Goal: Information Seeking & Learning: Learn about a topic

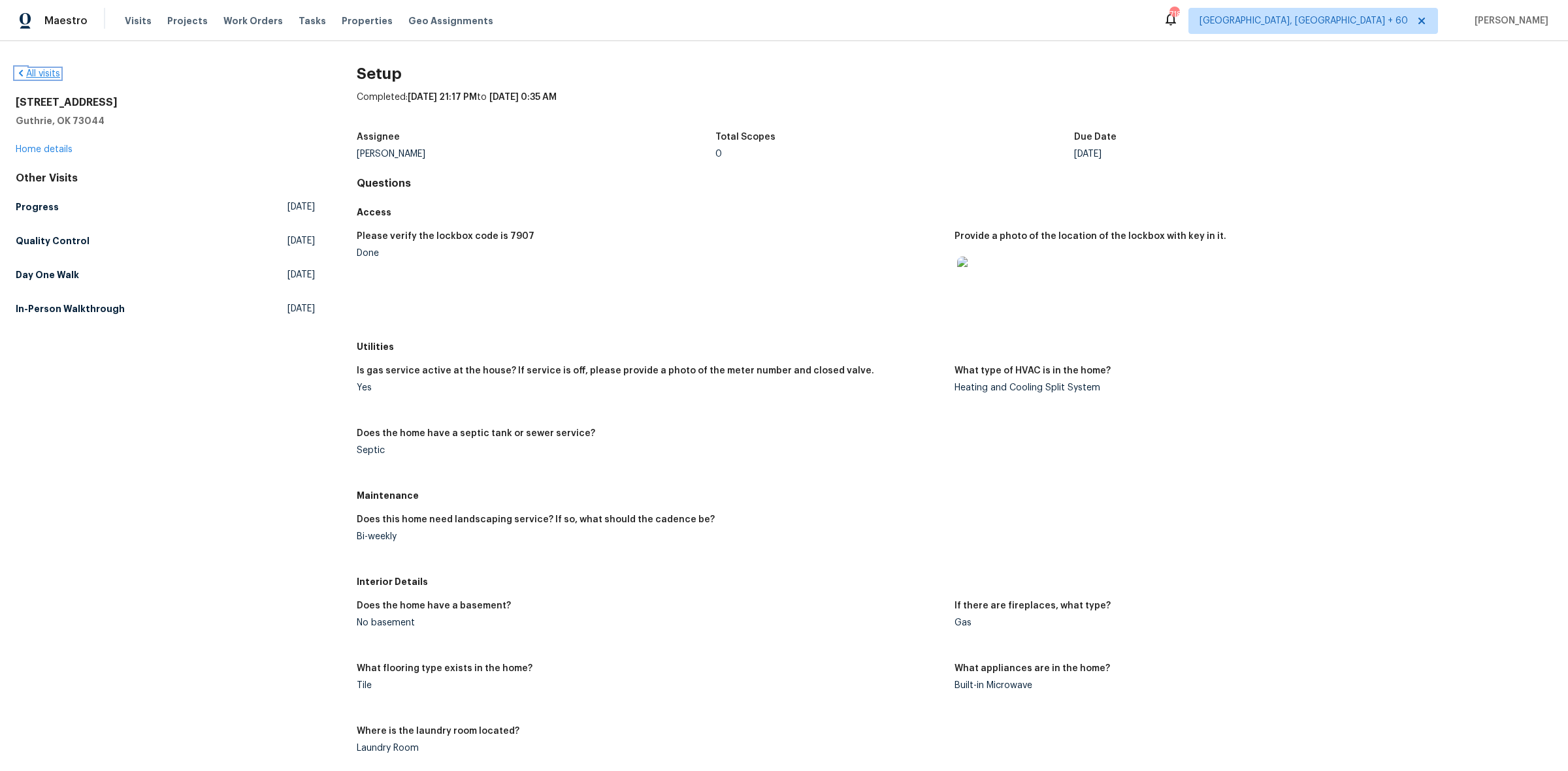
click at [53, 71] on link "All visits" at bounding box center [38, 73] width 44 height 9
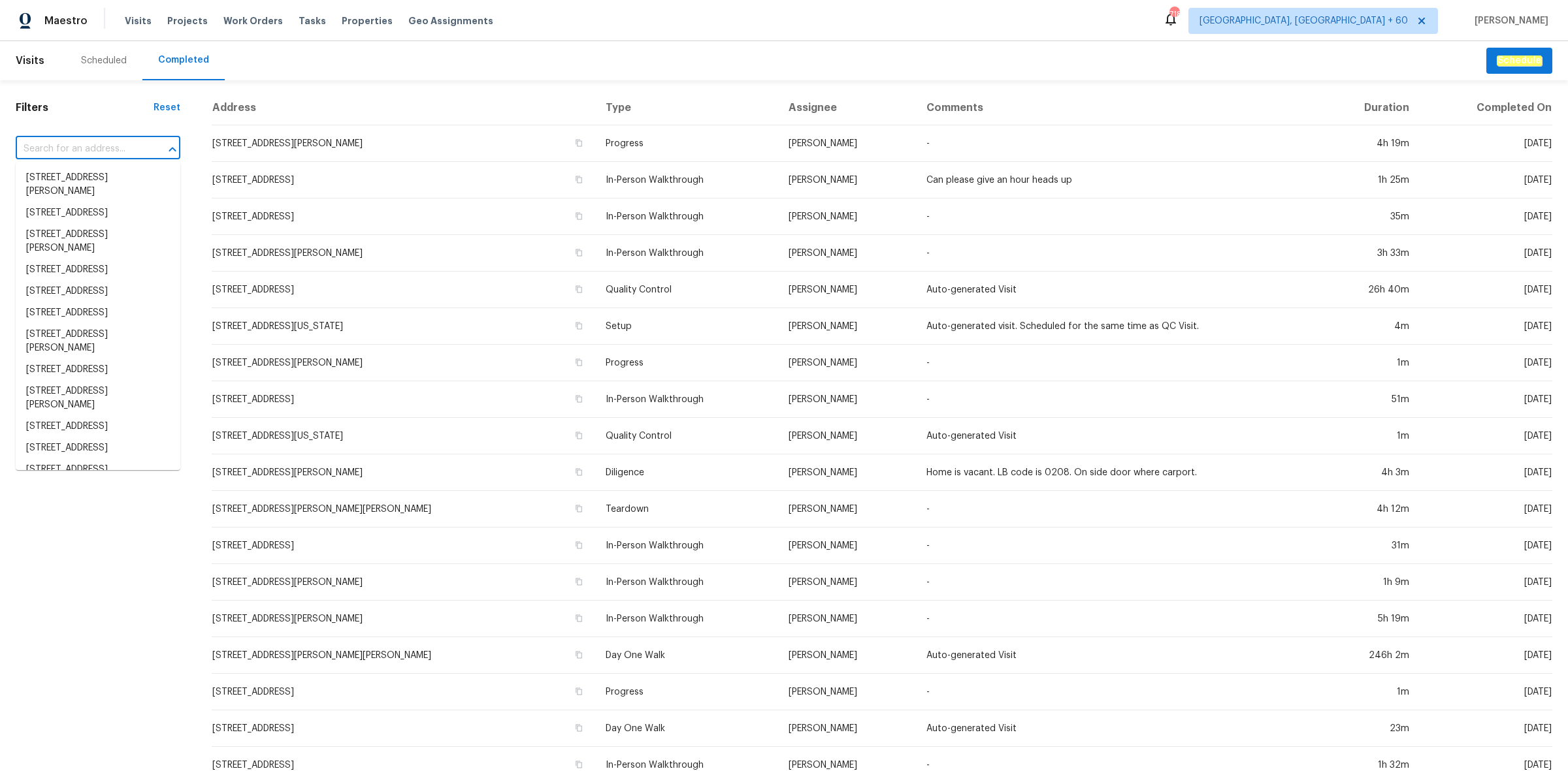
click at [80, 150] on input "text" at bounding box center [80, 149] width 128 height 20
paste input "[STREET_ADDRESS]"
type input "[STREET_ADDRESS]"
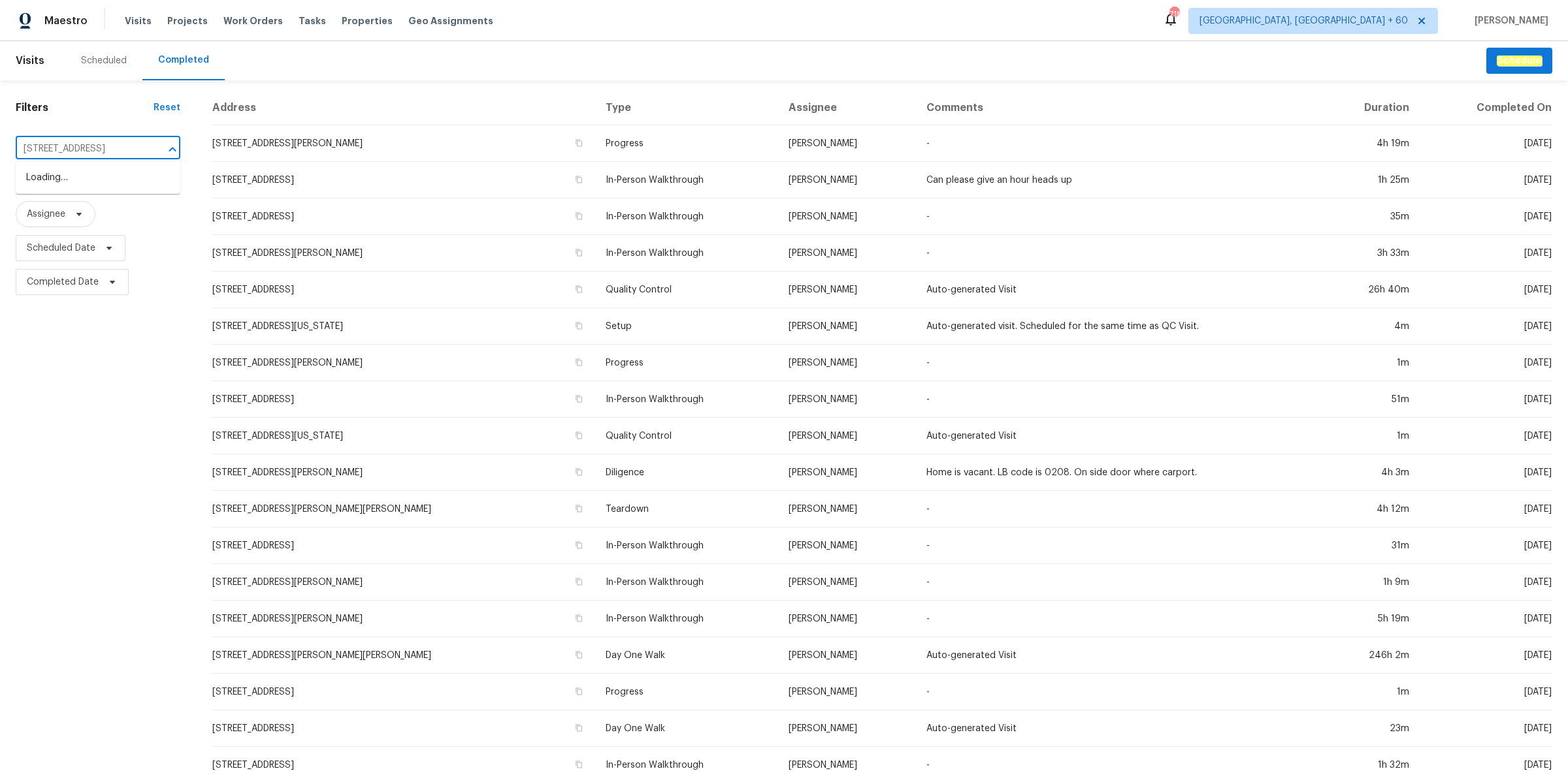
scroll to position [0, 47]
click at [102, 178] on li "[STREET_ADDRESS]" at bounding box center [98, 178] width 164 height 21
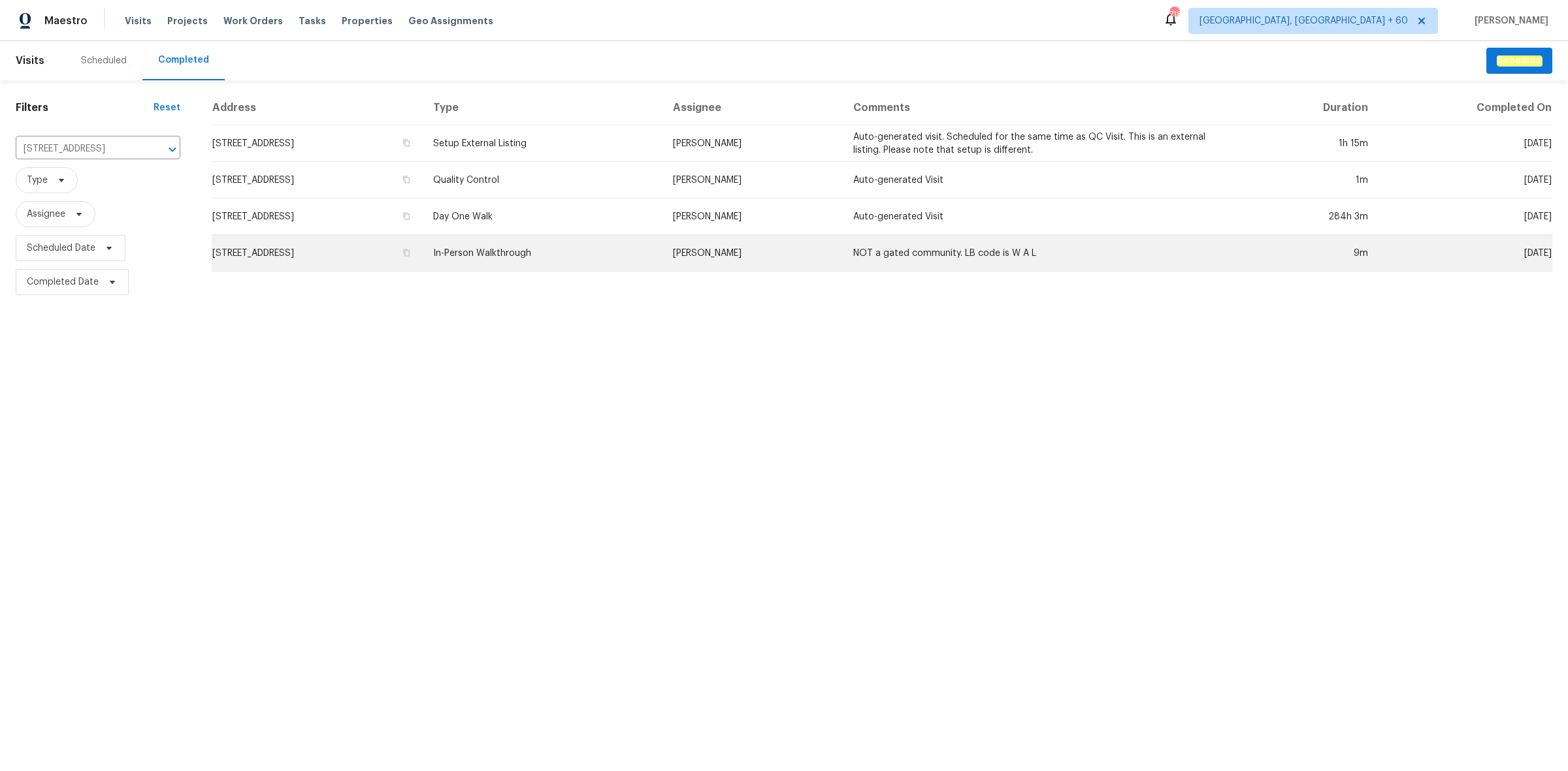
click at [648, 246] on td "In-Person Walkthrough" at bounding box center [542, 253] width 239 height 36
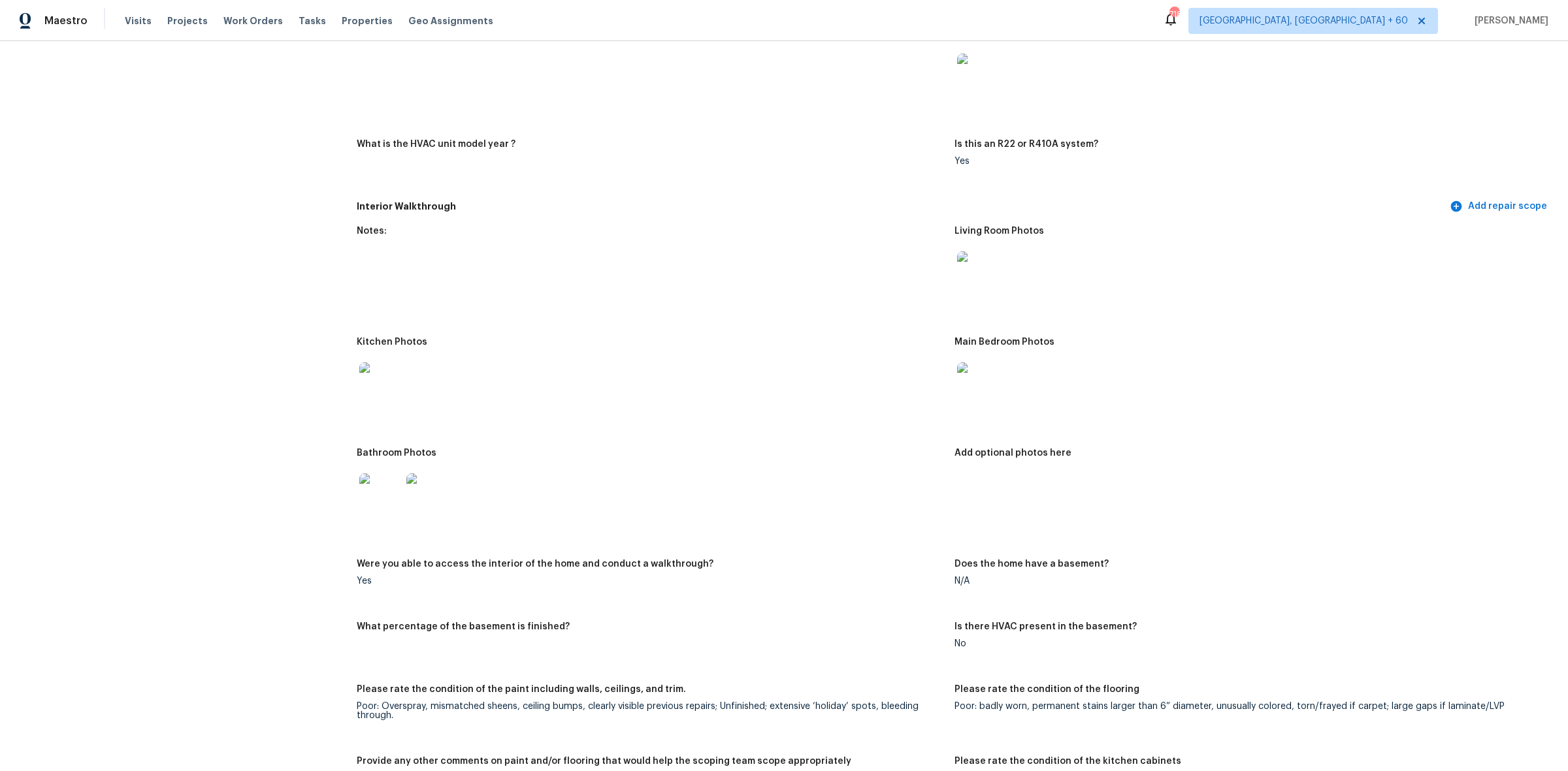
scroll to position [979, 0]
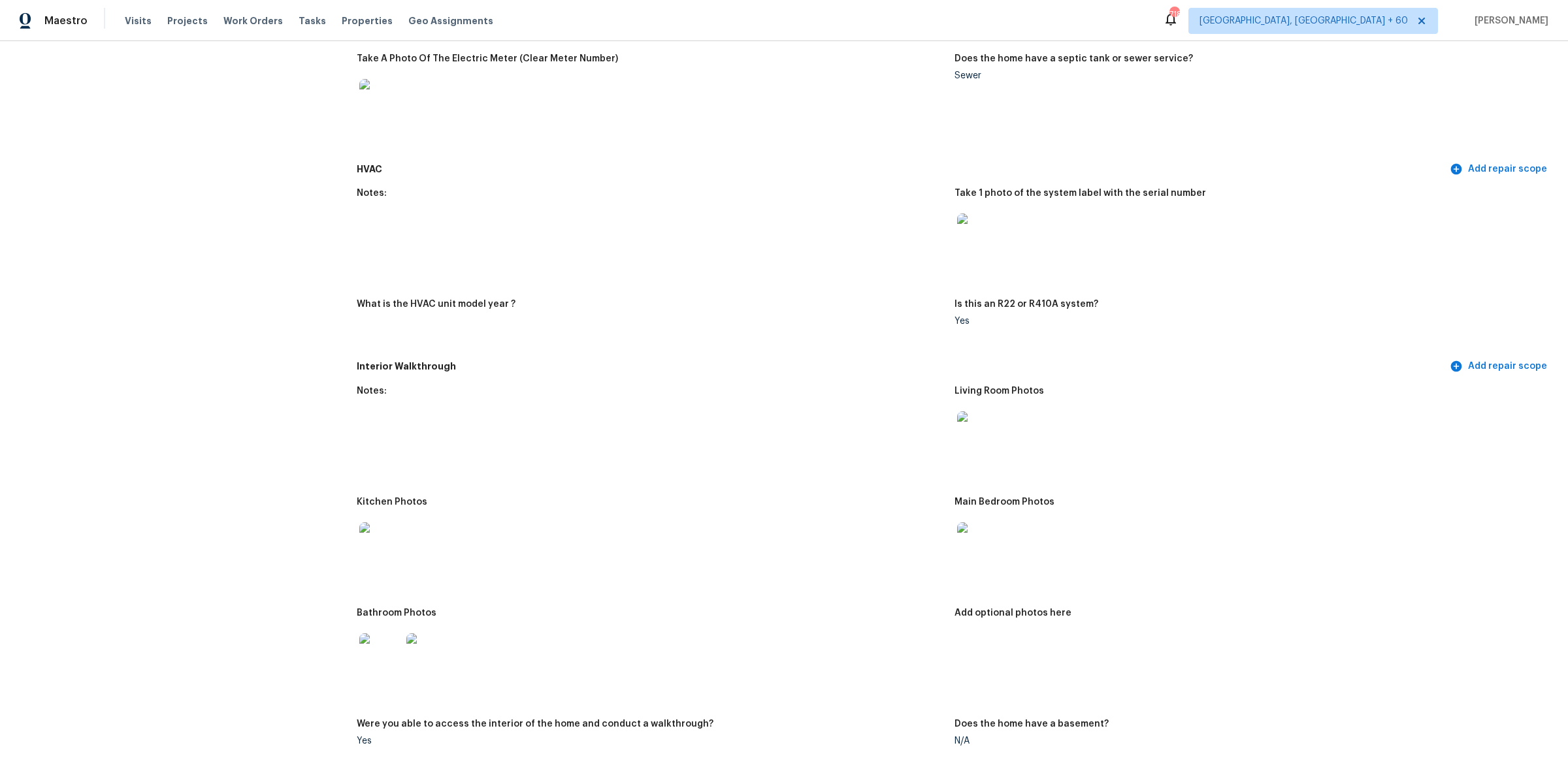
click at [984, 435] on img at bounding box center [977, 432] width 42 height 42
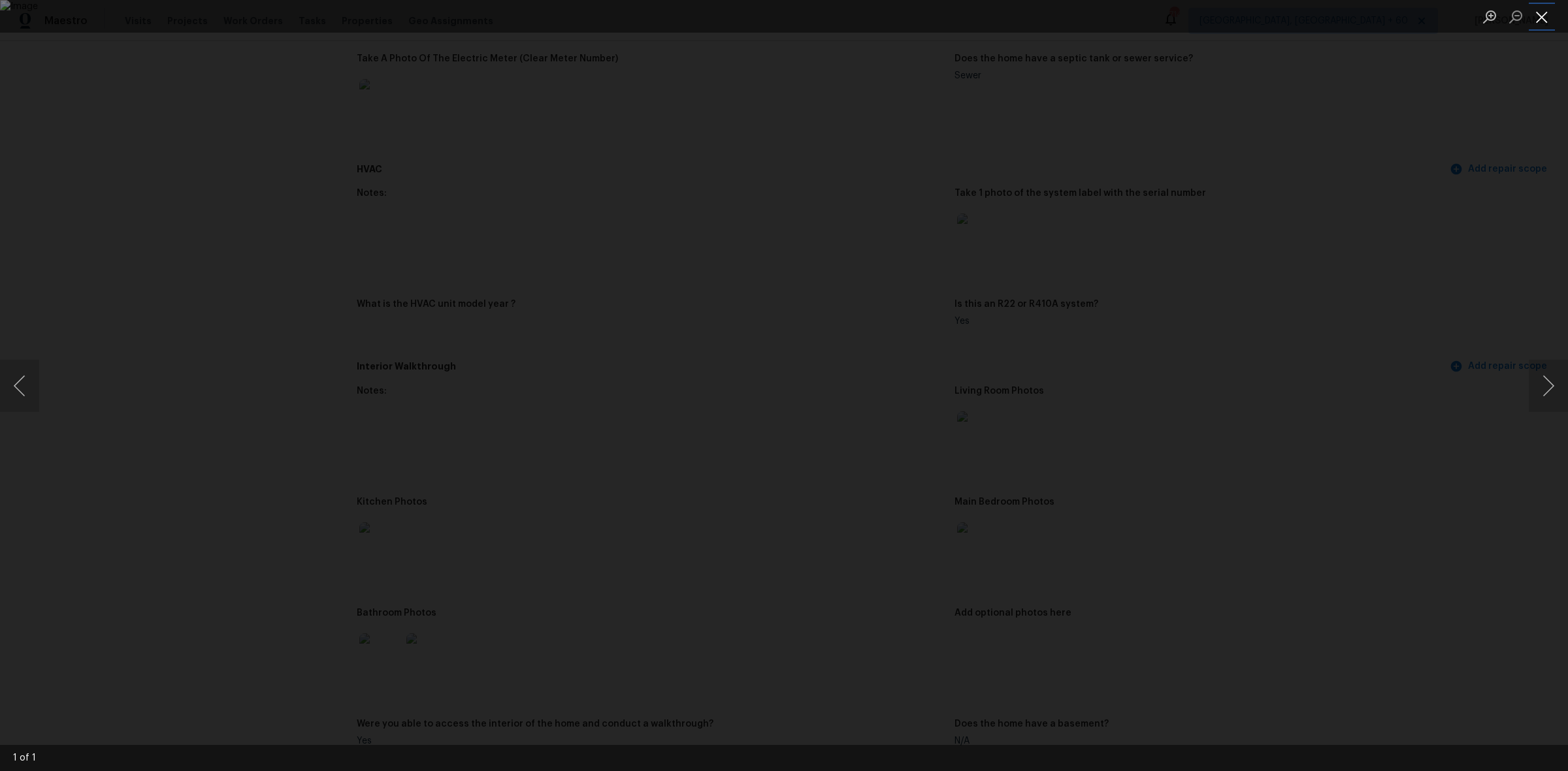
click at [1535, 11] on button "Close lightbox" at bounding box center [1541, 17] width 27 height 23
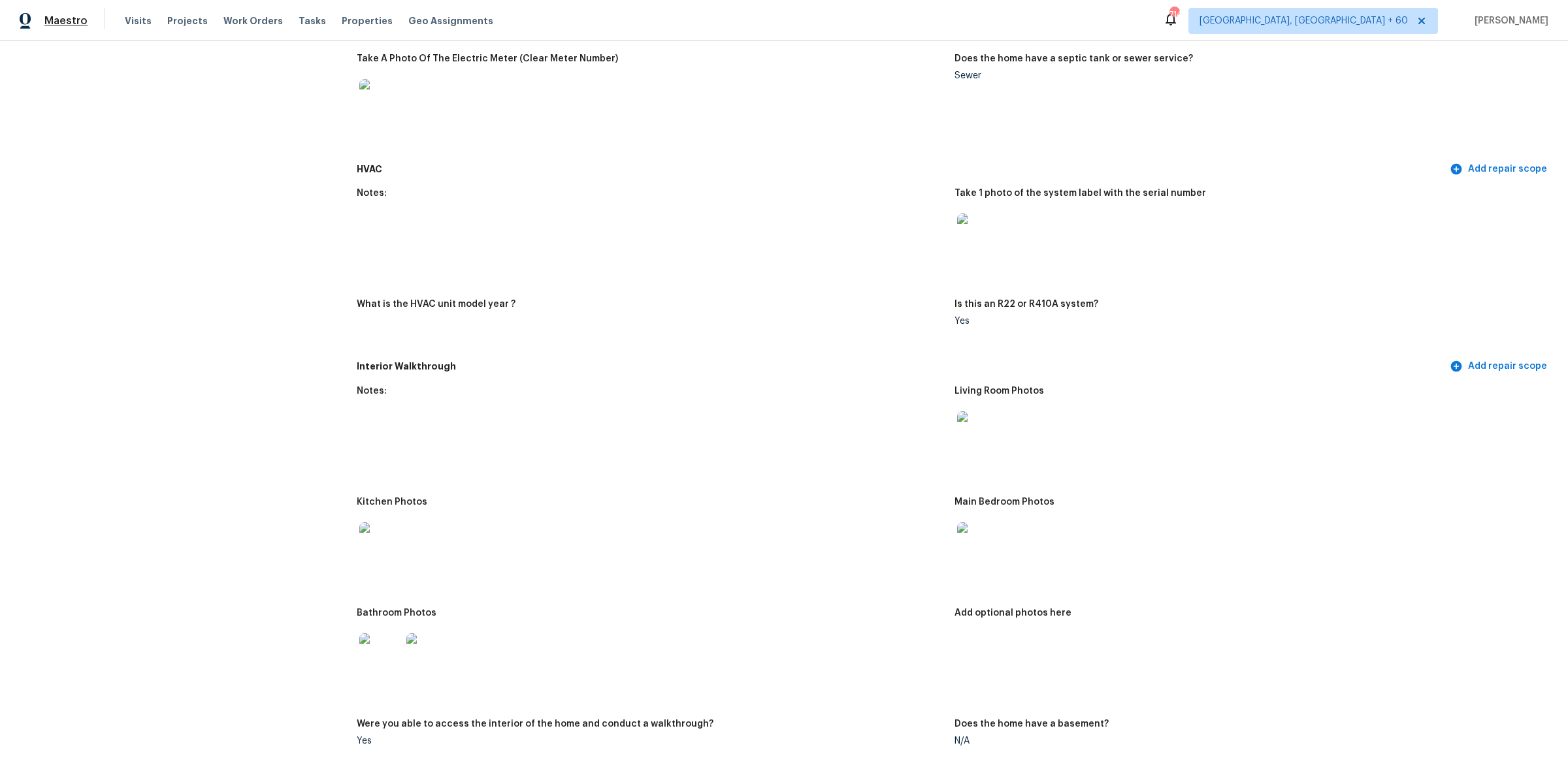
click at [80, 16] on span "Maestro" at bounding box center [65, 20] width 43 height 13
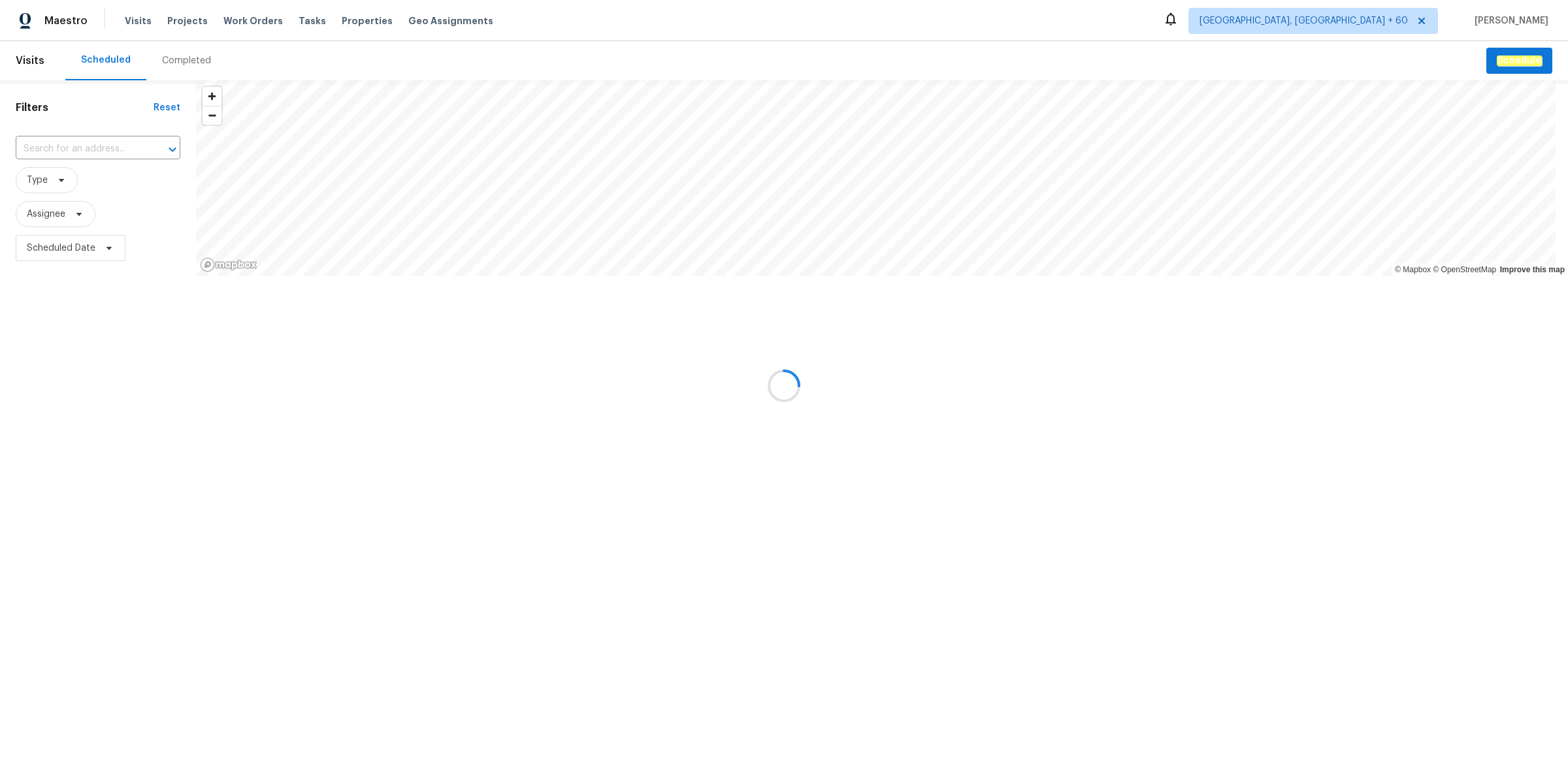
click at [185, 62] on div at bounding box center [784, 385] width 1568 height 771
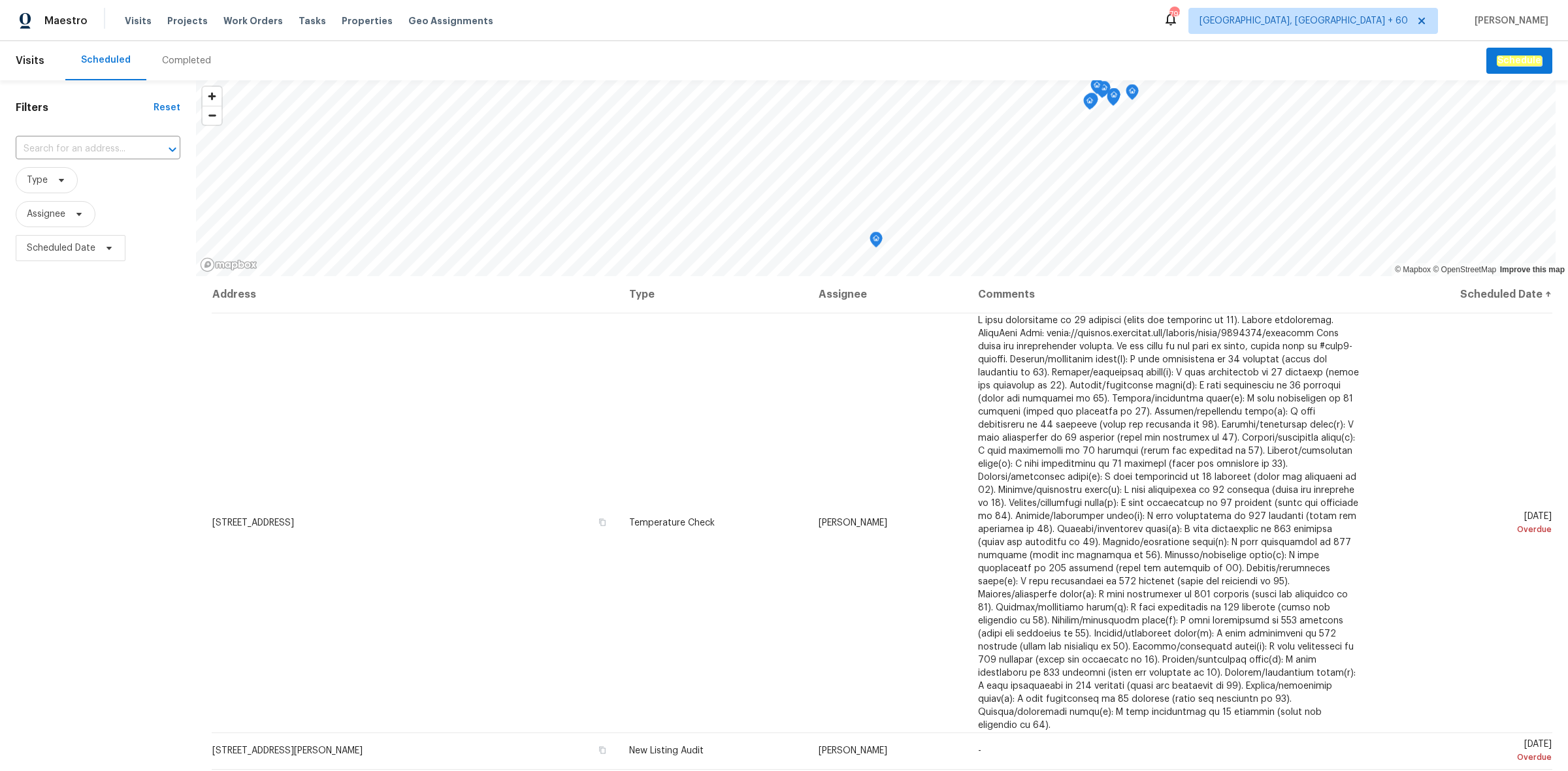
click at [185, 62] on div "Completed" at bounding box center [186, 60] width 49 height 13
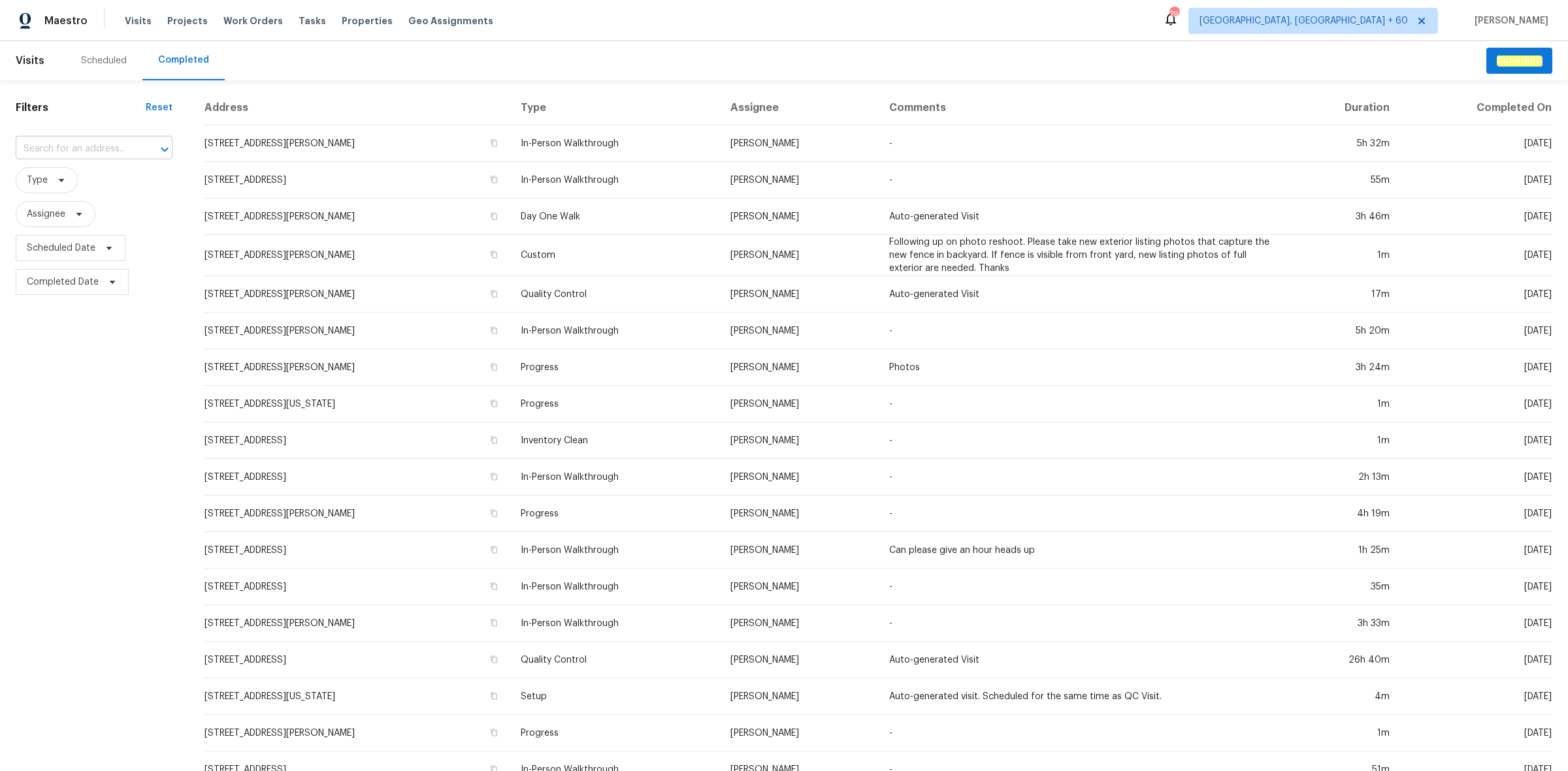
click at [62, 148] on input "text" at bounding box center [76, 149] width 120 height 20
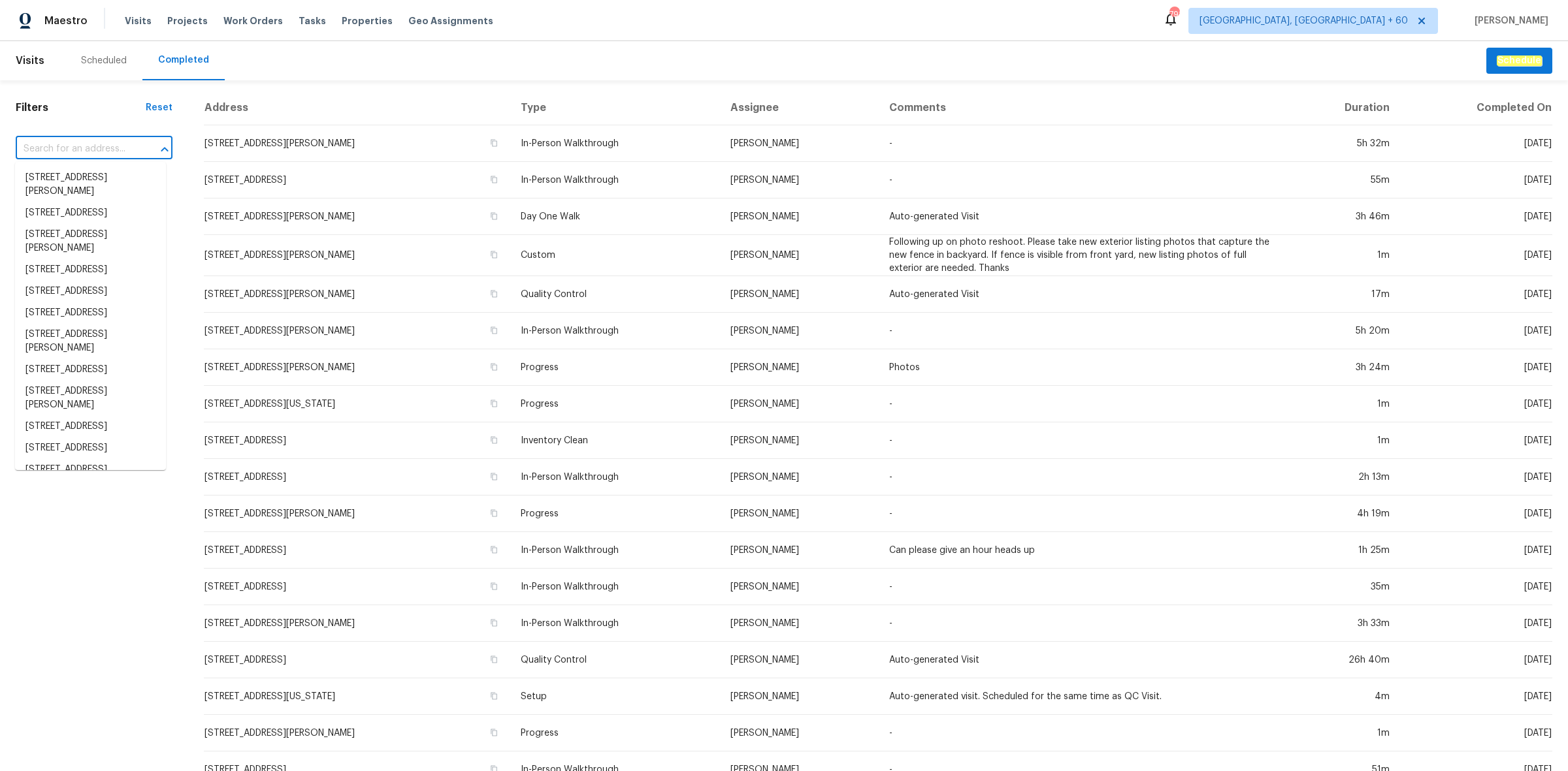
paste input "[STREET_ADDRESS]"
type input "[STREET_ADDRESS]"
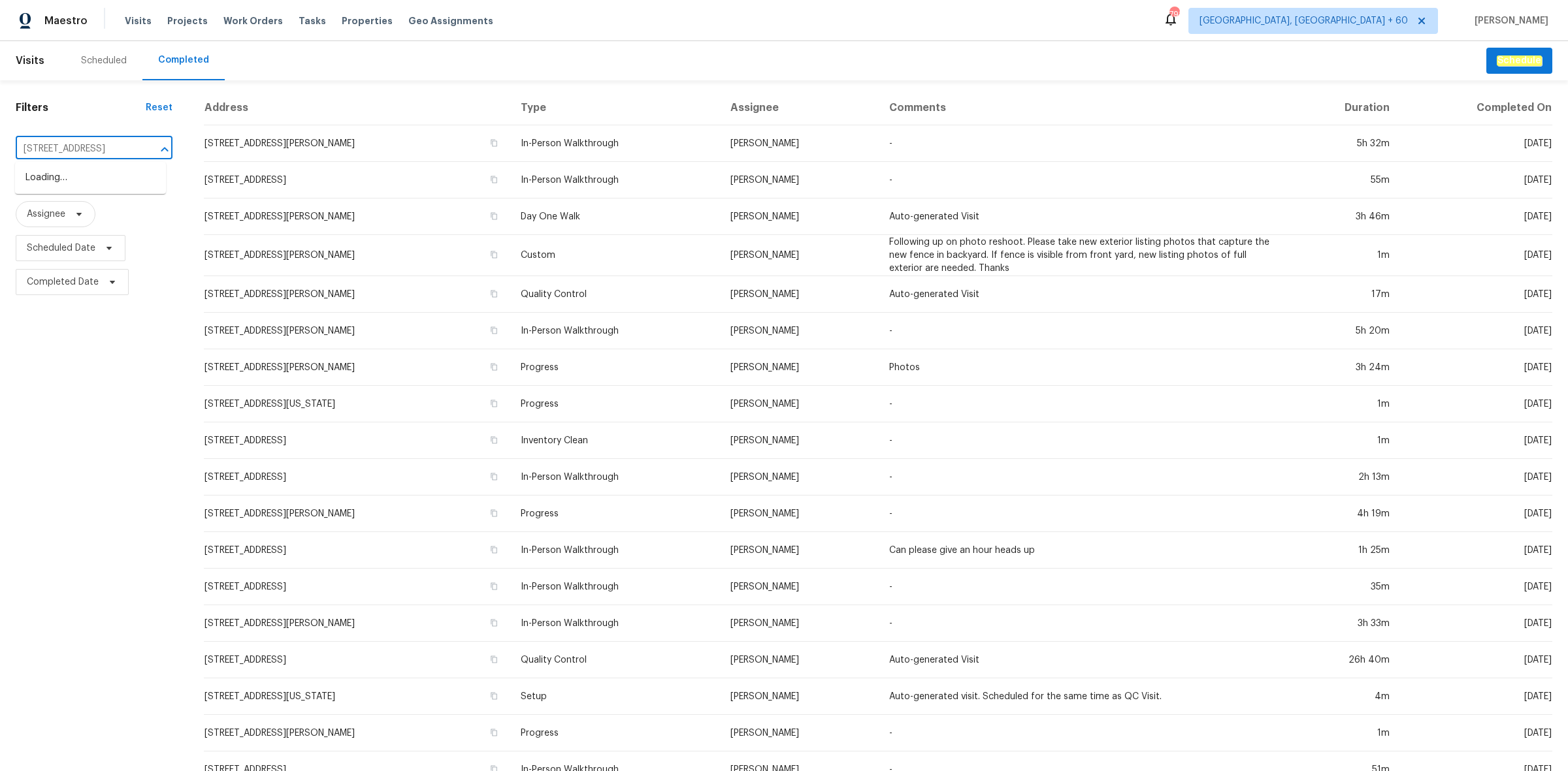
scroll to position [0, 60]
click at [71, 178] on li "[STREET_ADDRESS]" at bounding box center [90, 178] width 151 height 21
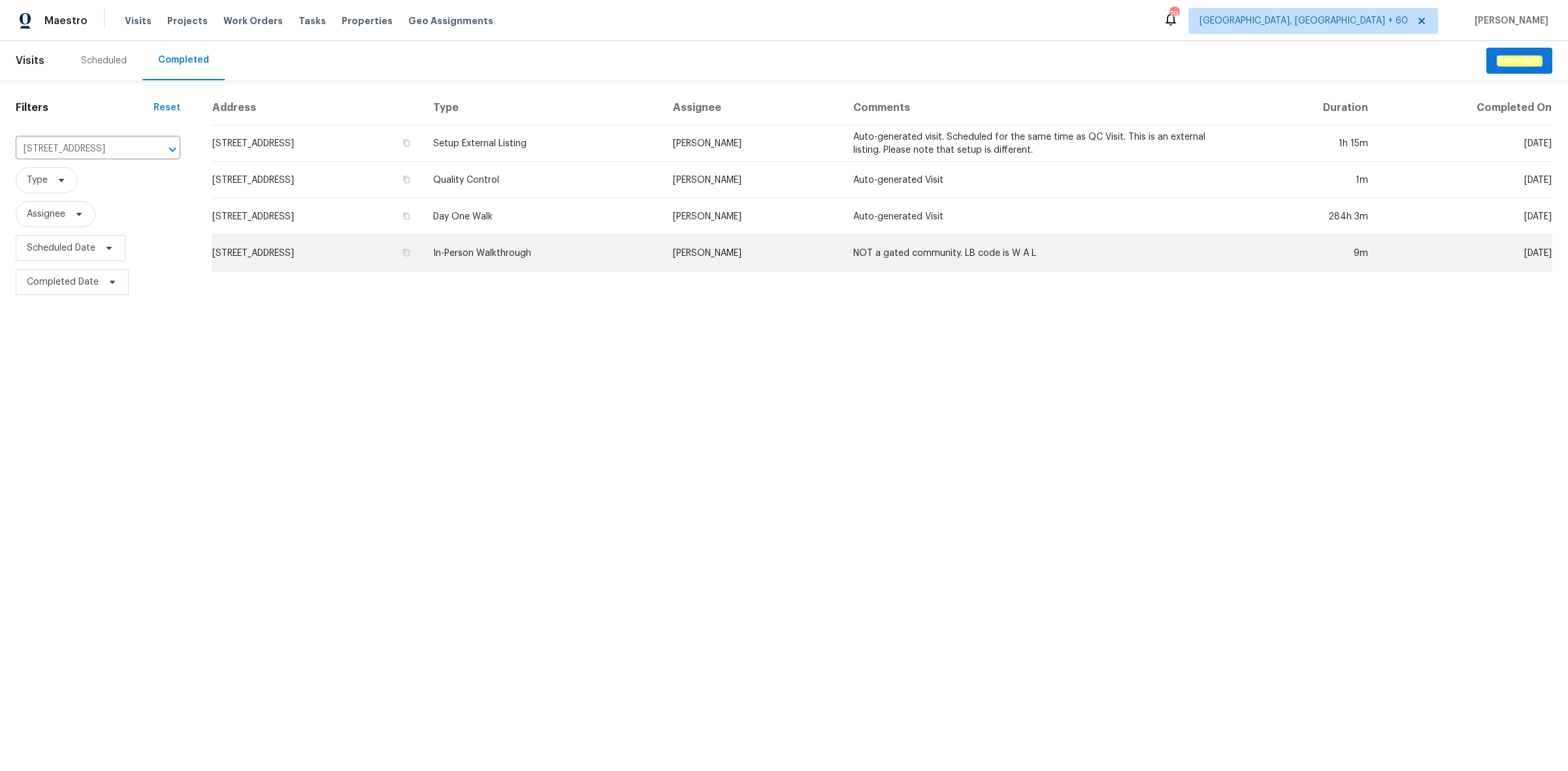
click at [422, 249] on td "[STREET_ADDRESS]" at bounding box center [317, 253] width 211 height 36
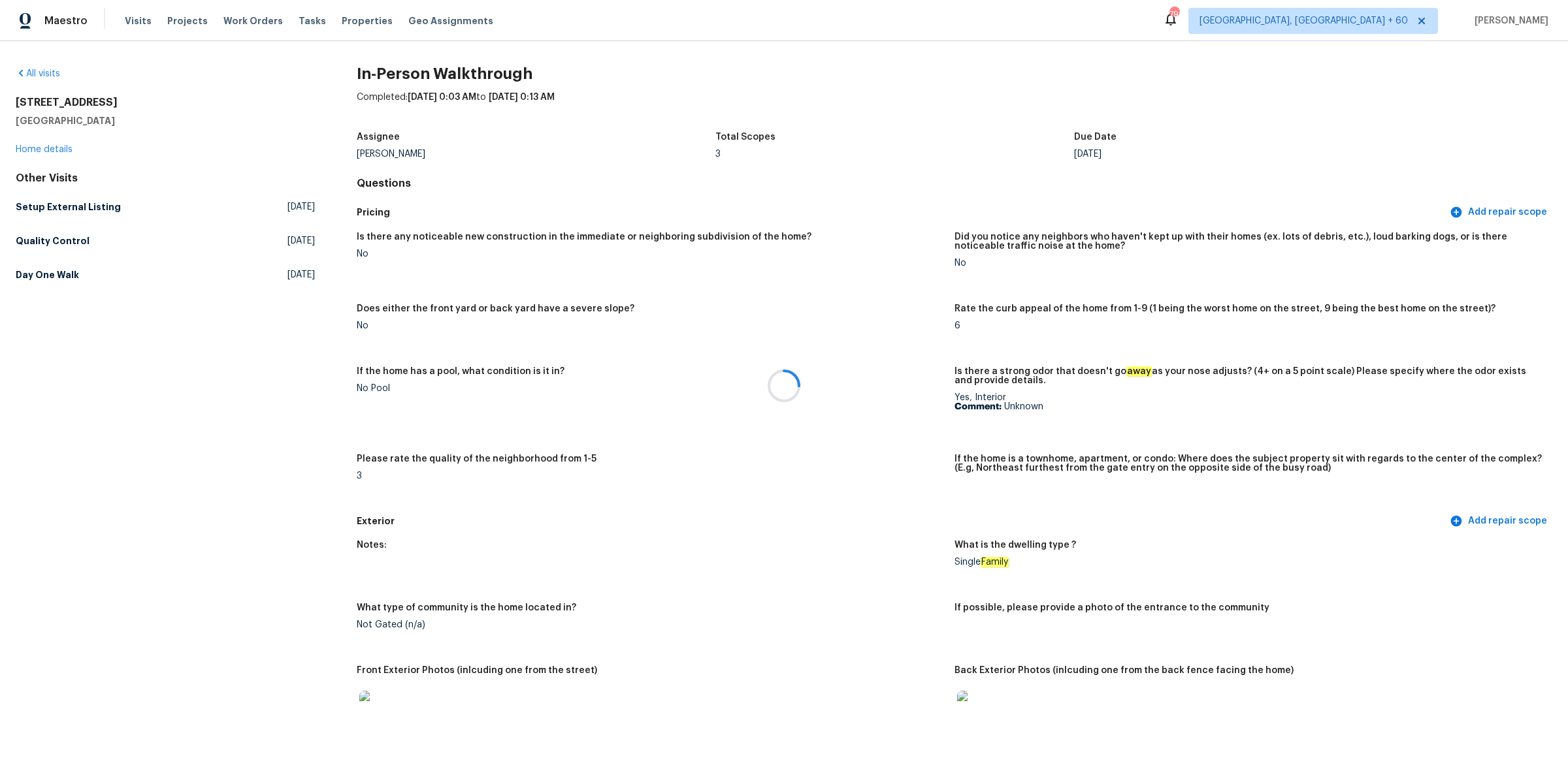
click at [54, 152] on div at bounding box center [784, 385] width 1568 height 771
click at [54, 145] on link "Home details" at bounding box center [44, 149] width 57 height 9
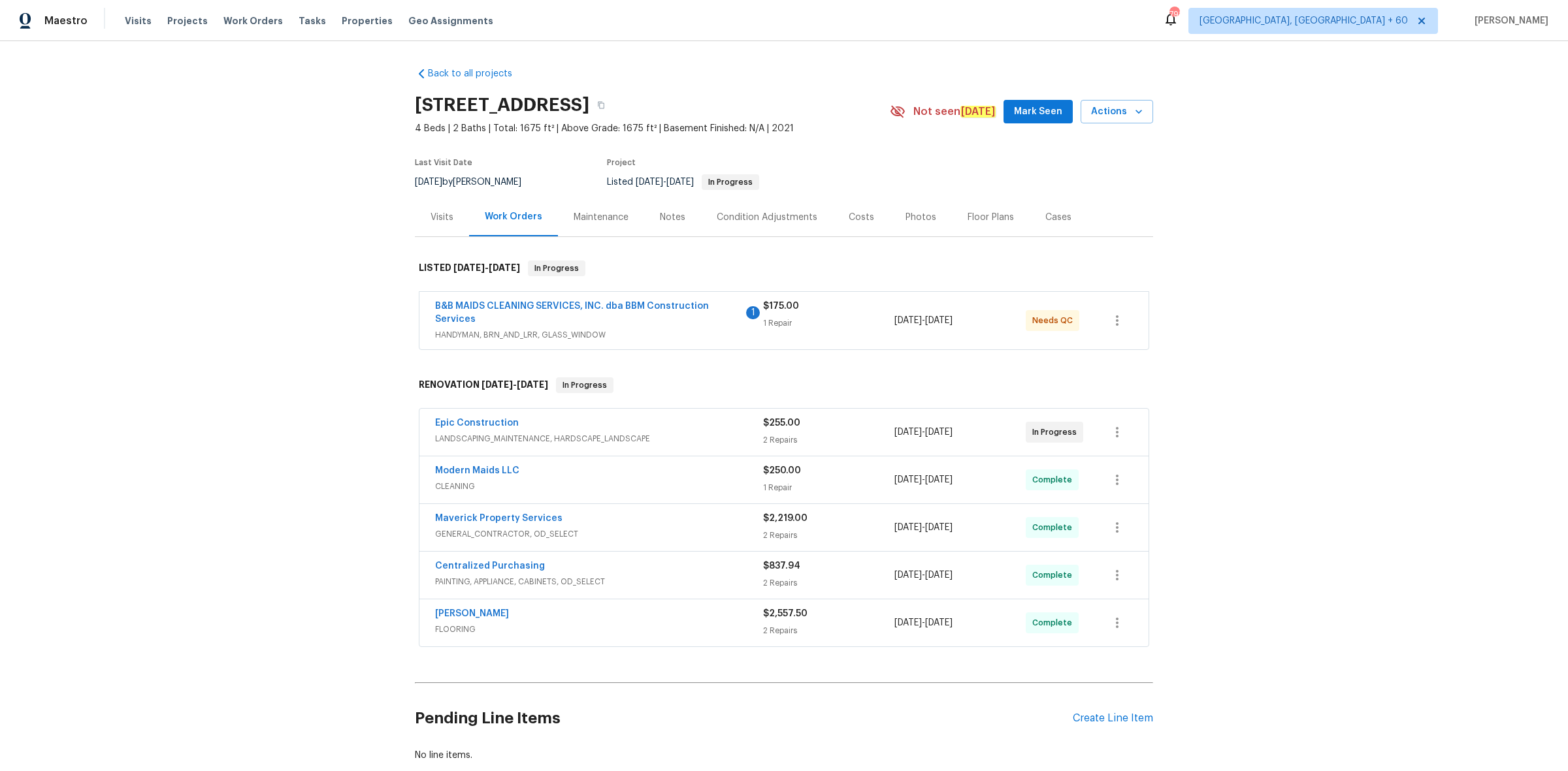
click at [905, 216] on div "Photos" at bounding box center [920, 217] width 31 height 13
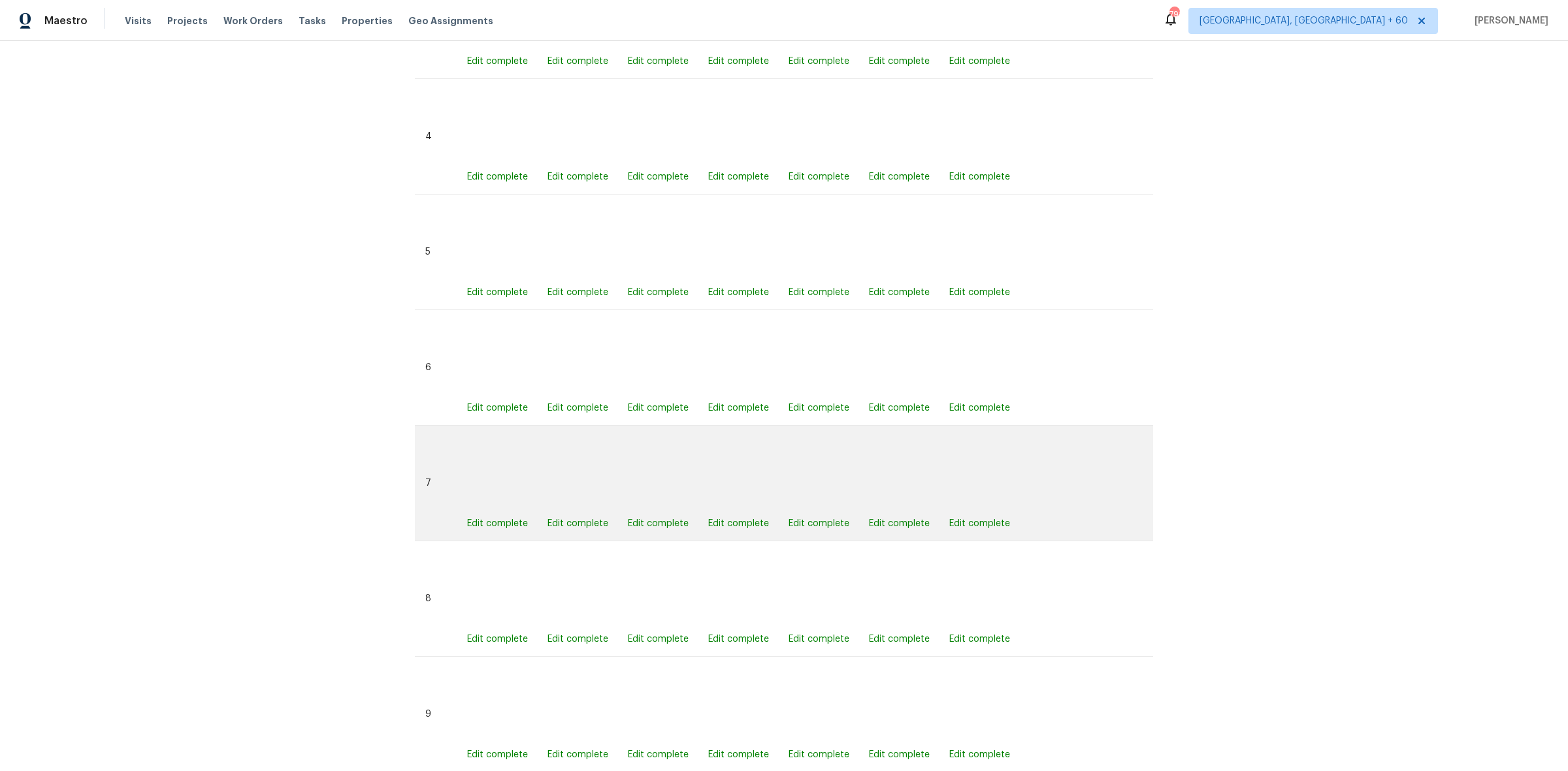
scroll to position [510, 0]
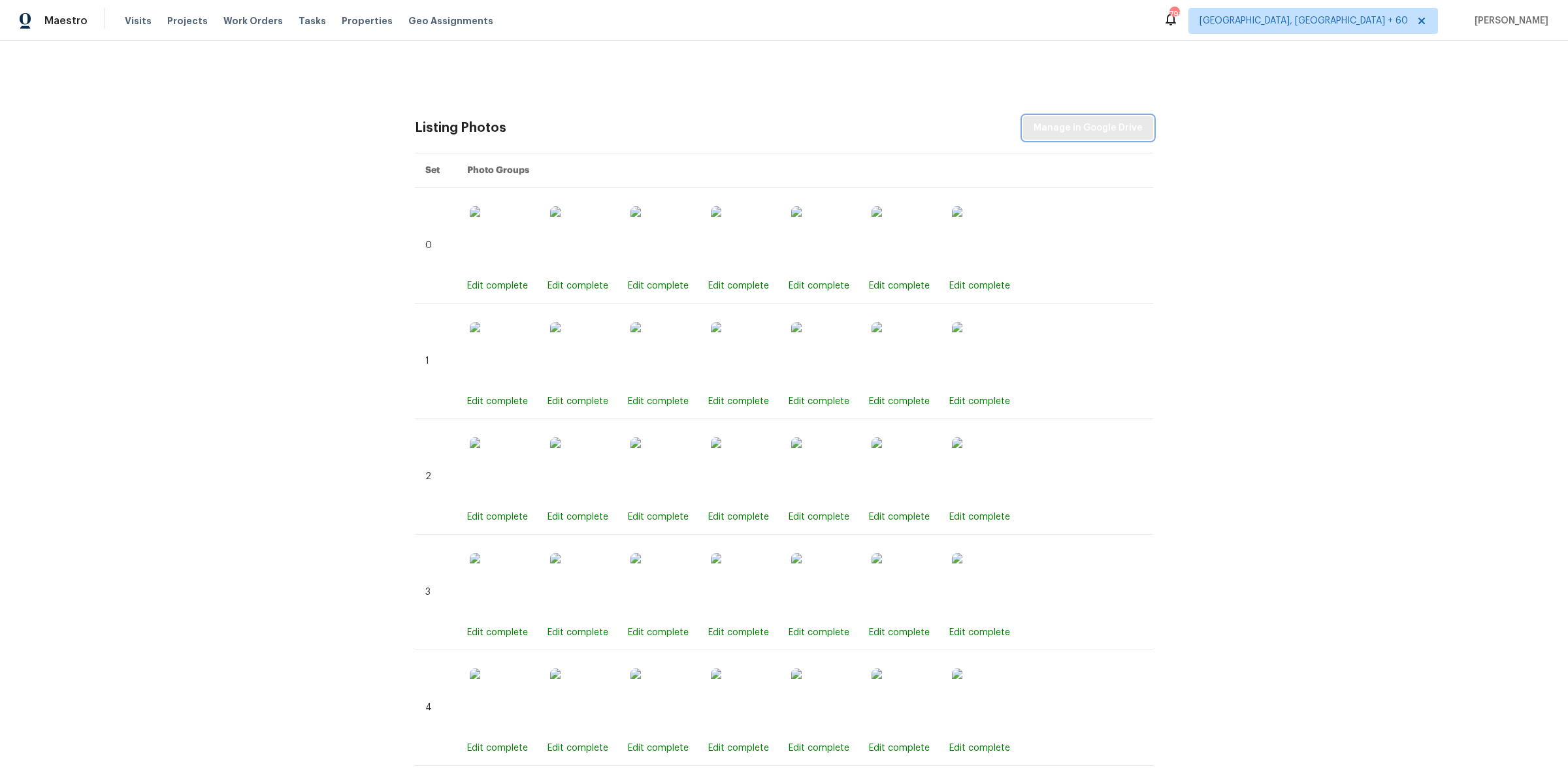
click at [1095, 135] on span "Manage in Google Drive" at bounding box center [1087, 128] width 109 height 16
